Goal: Task Accomplishment & Management: Manage account settings

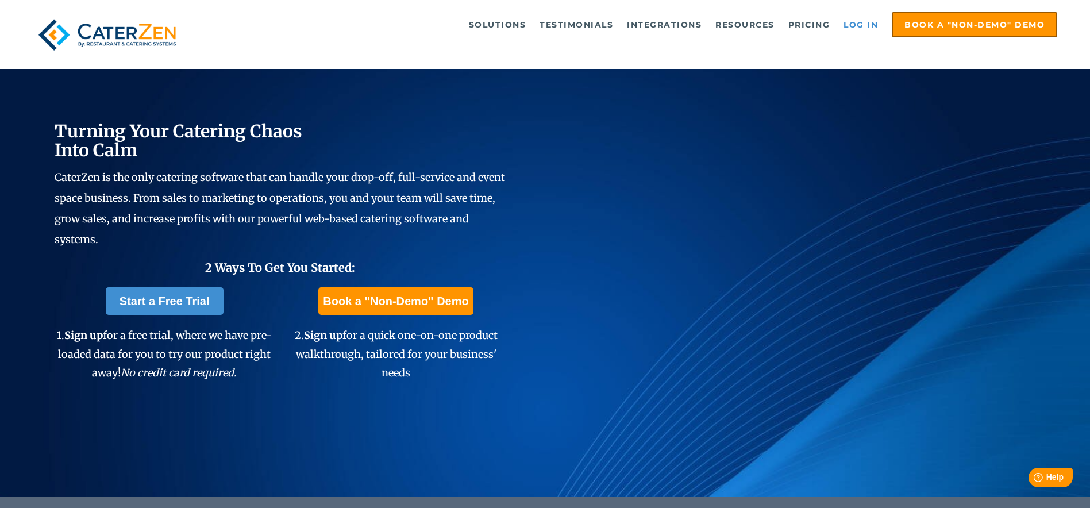
click at [855, 26] on link "Log in" at bounding box center [861, 24] width 46 height 23
click at [855, 25] on link "Log in" at bounding box center [861, 24] width 46 height 23
click at [870, 21] on link "Log in" at bounding box center [861, 24] width 46 height 23
